Goal: Download file/media

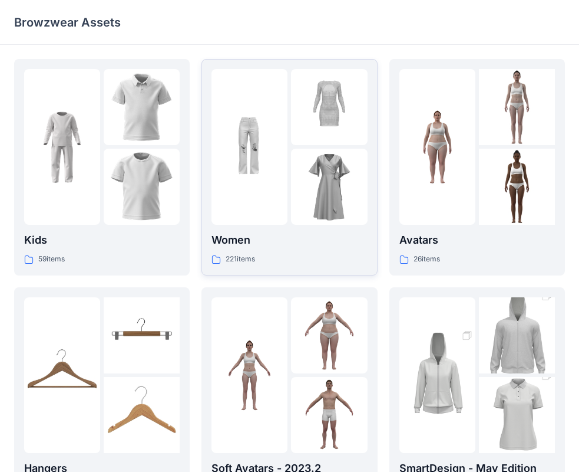
click at [284, 150] on img at bounding box center [250, 147] width 76 height 76
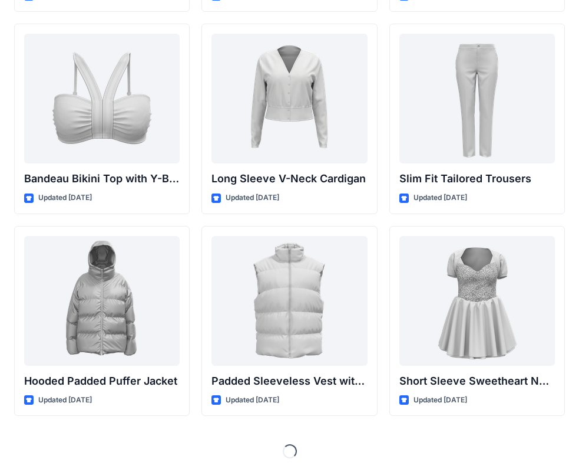
scroll to position [1247, 0]
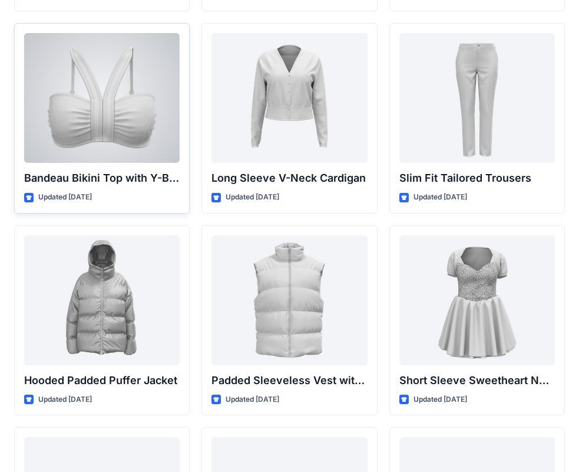
click at [111, 107] on div at bounding box center [102, 98] width 156 height 130
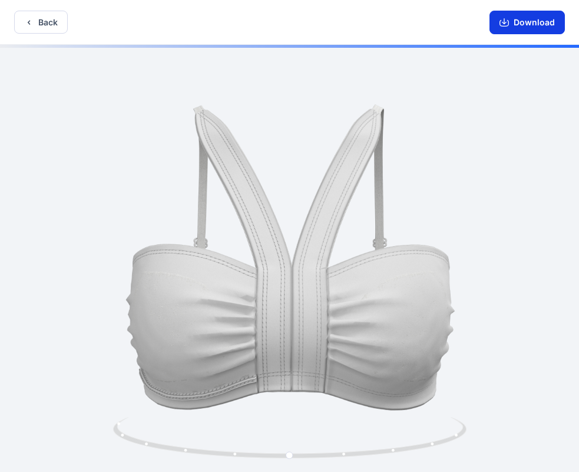
click at [530, 18] on button "Download" at bounding box center [527, 23] width 75 height 24
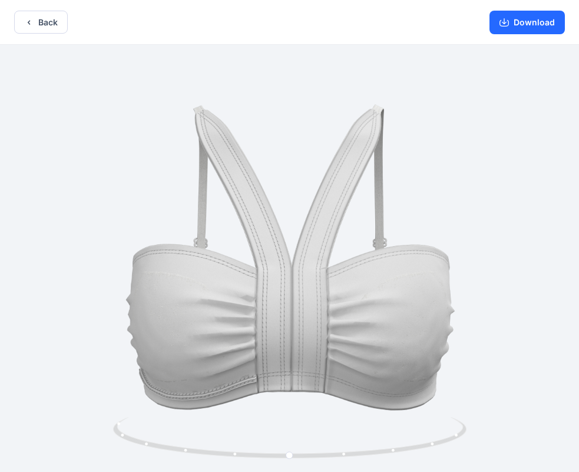
click at [370, 339] on div at bounding box center [289, 259] width 579 height 429
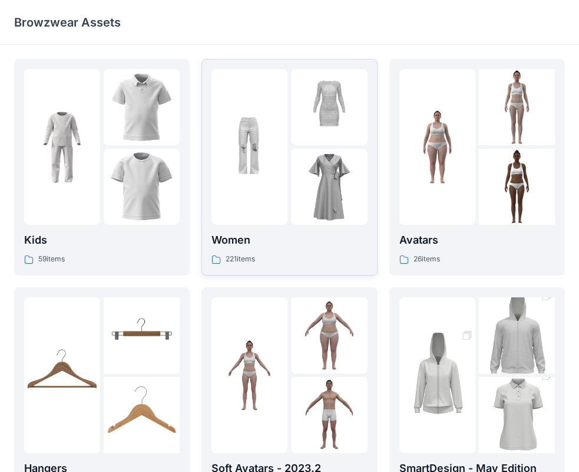
click at [306, 156] on img at bounding box center [329, 187] width 76 height 76
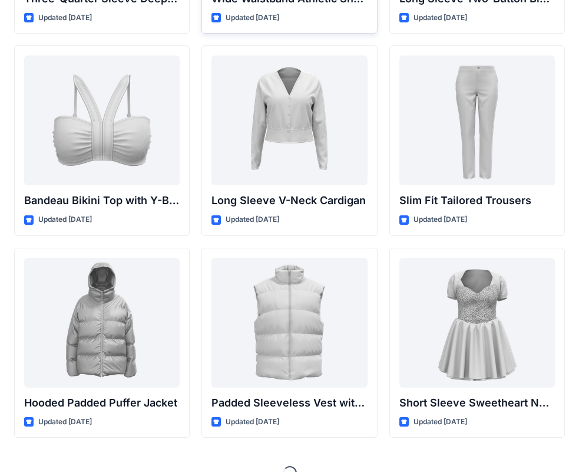
scroll to position [1247, 0]
